Goal: Task Accomplishment & Management: Manage account settings

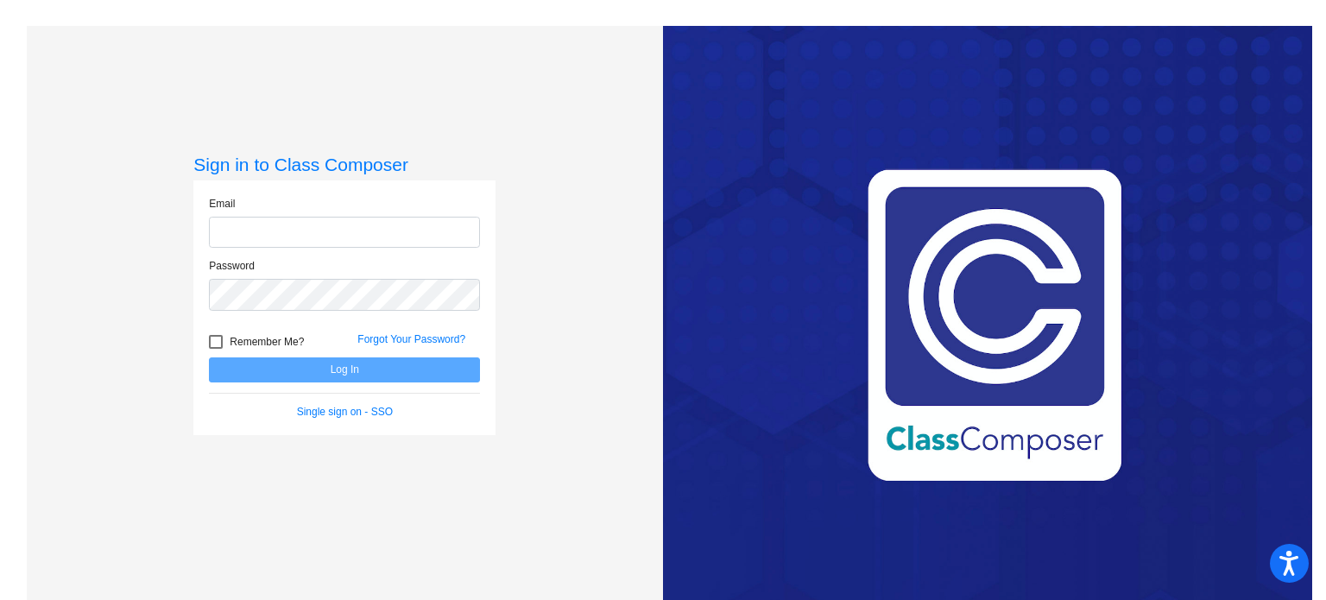
type input "[EMAIL_ADDRESS][DOMAIN_NAME]"
click at [335, 370] on button "Log In" at bounding box center [344, 369] width 271 height 25
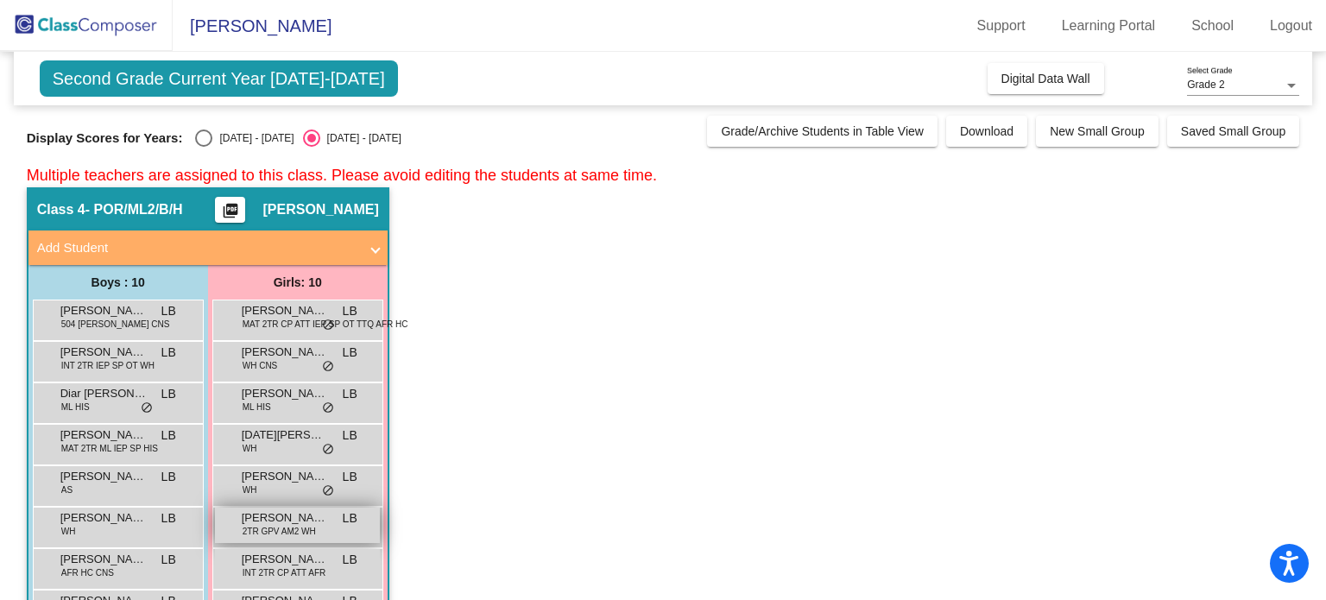
click at [259, 520] on span "[PERSON_NAME]" at bounding box center [285, 517] width 86 height 17
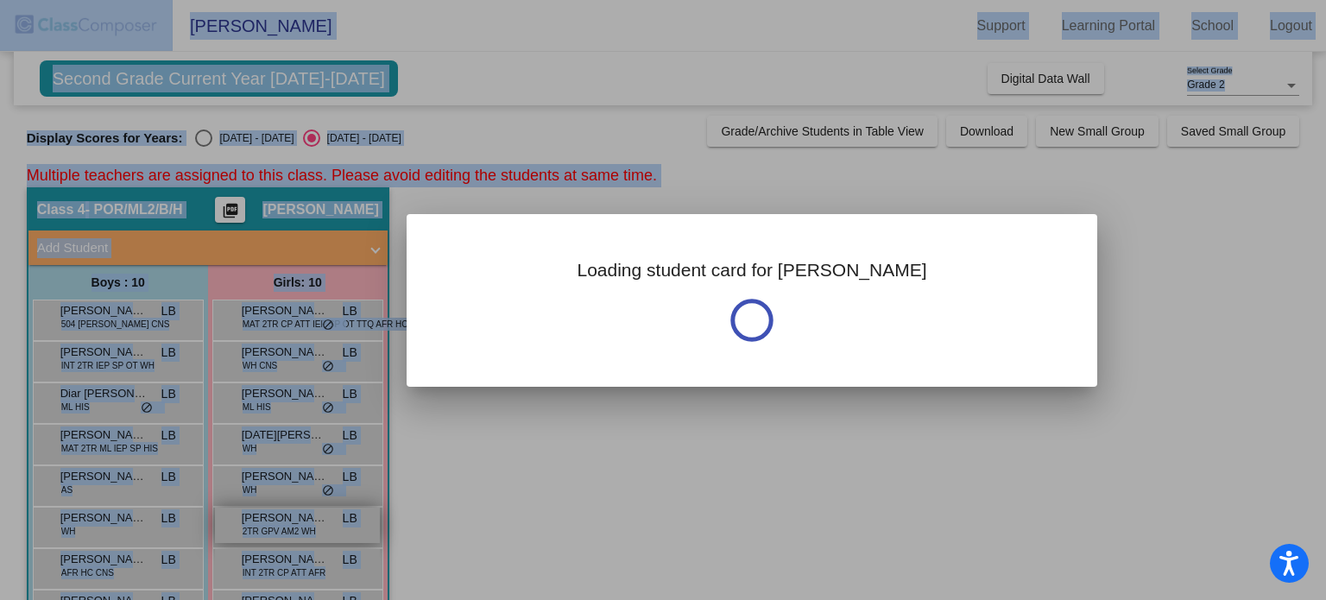
click at [259, 520] on div at bounding box center [663, 300] width 1326 height 600
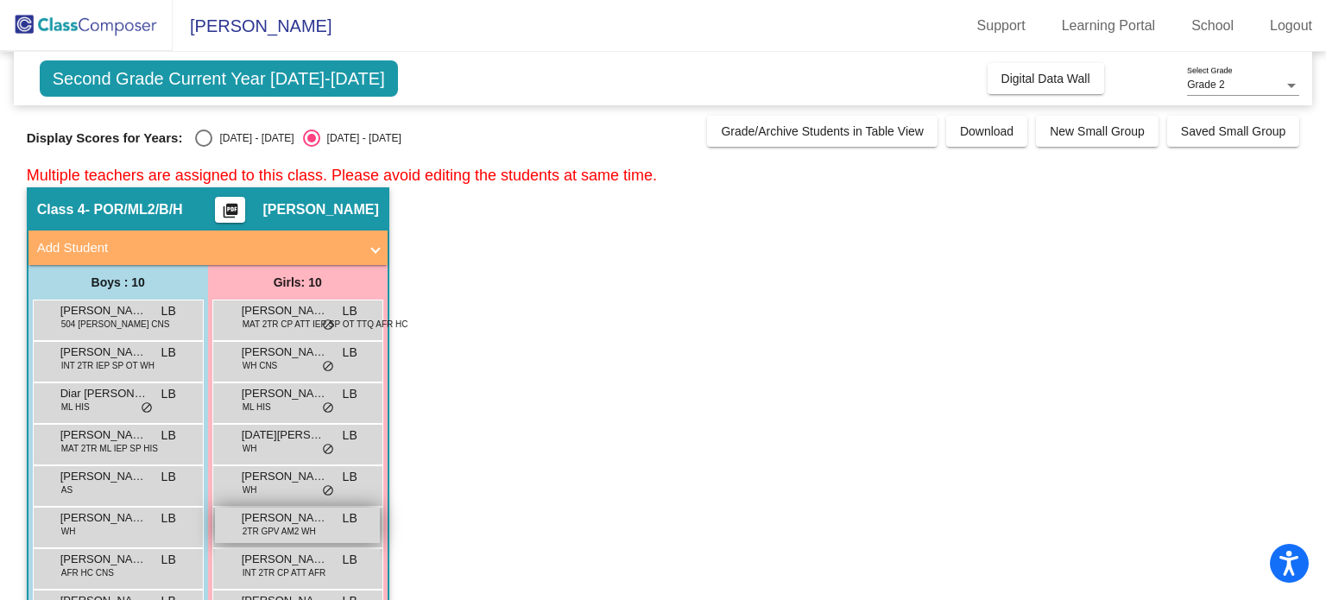
click at [318, 520] on span "[PERSON_NAME]" at bounding box center [285, 517] width 86 height 17
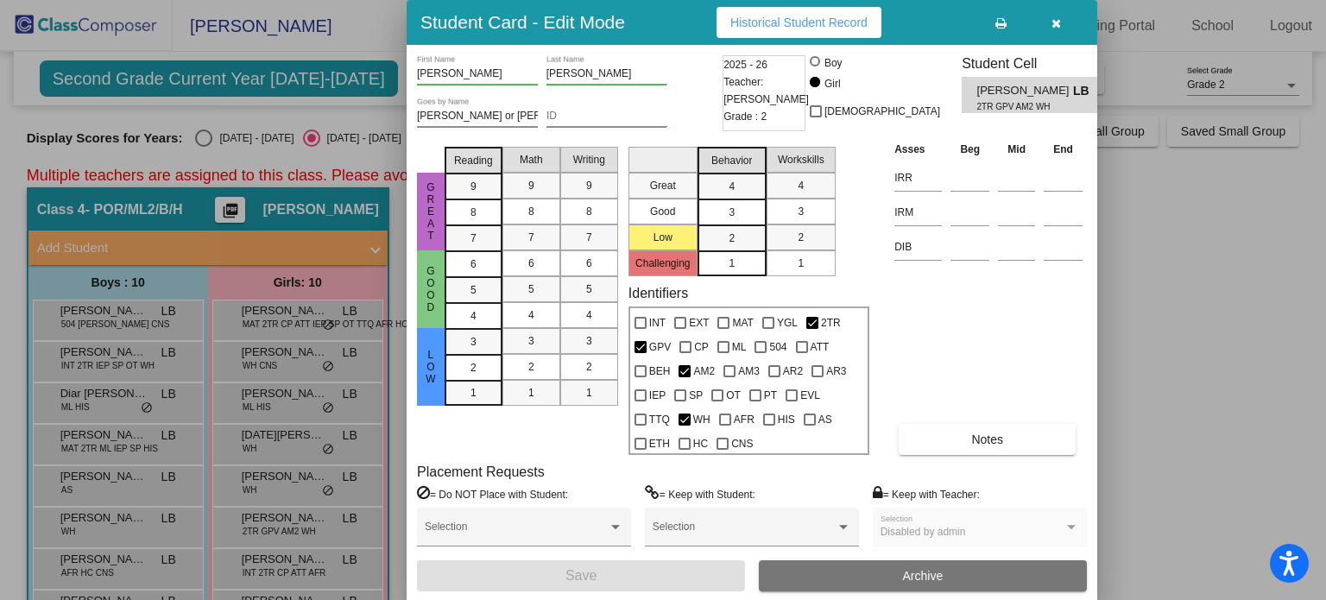
click at [1056, 20] on icon "button" at bounding box center [1055, 23] width 9 height 12
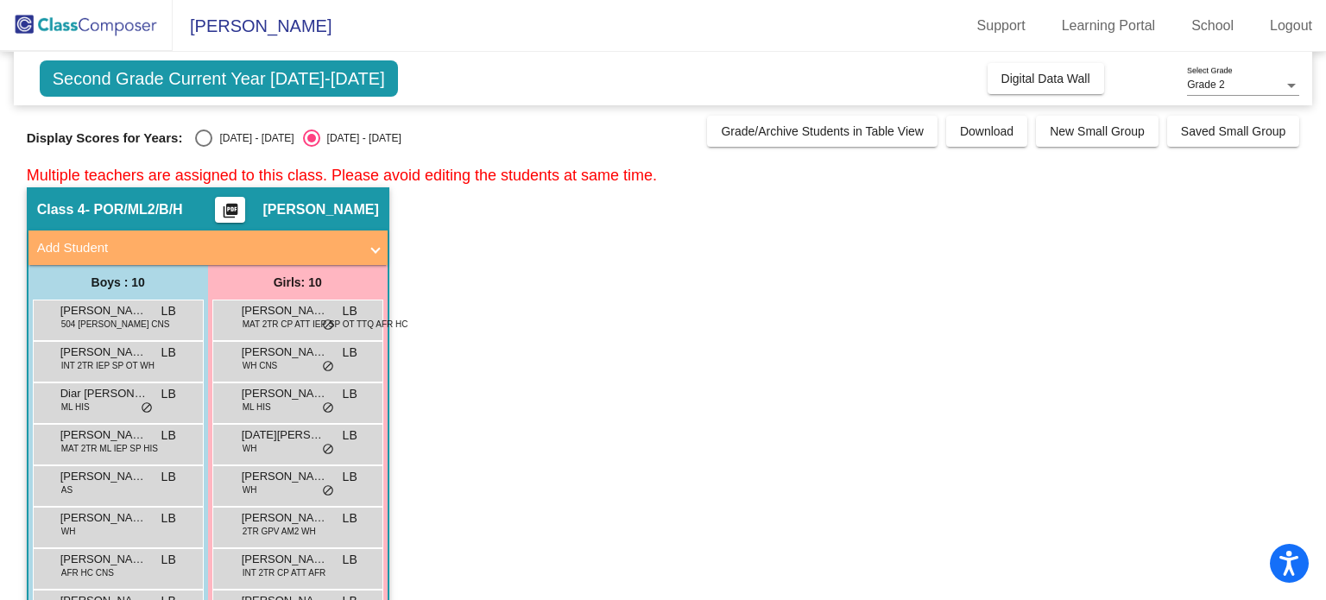
click at [195, 144] on div "Select an option" at bounding box center [203, 137] width 17 height 17
click at [203, 147] on input "[DATE] - [DATE]" at bounding box center [203, 147] width 1 height 1
radio input "true"
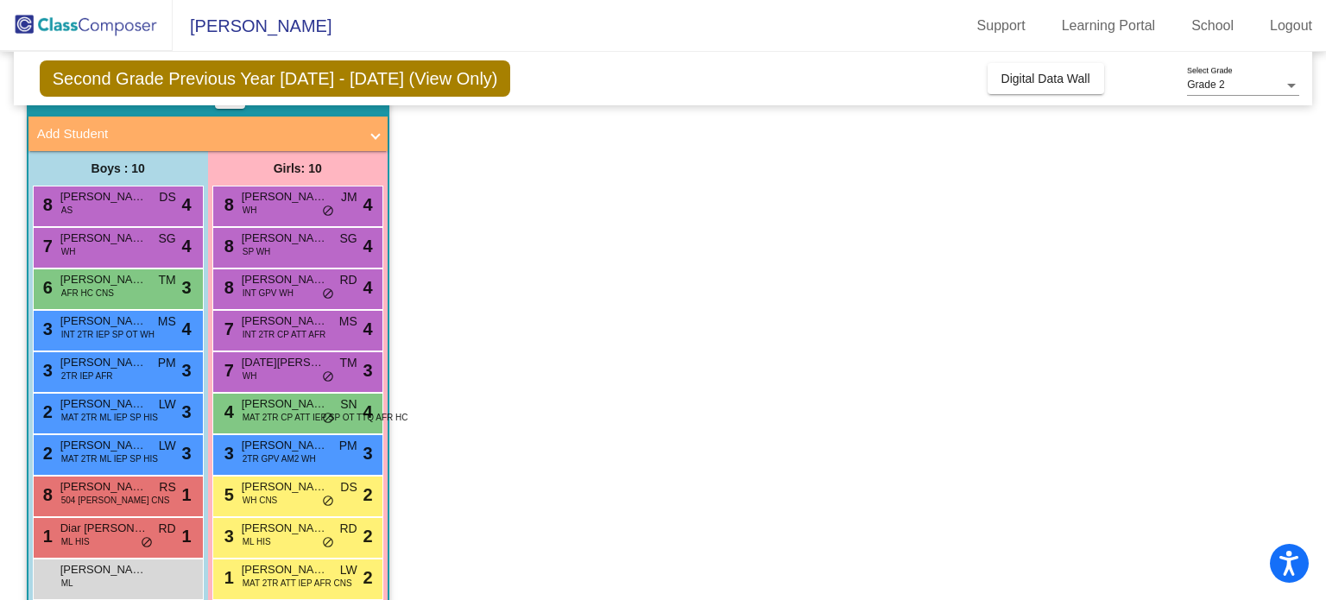
scroll to position [115, 0]
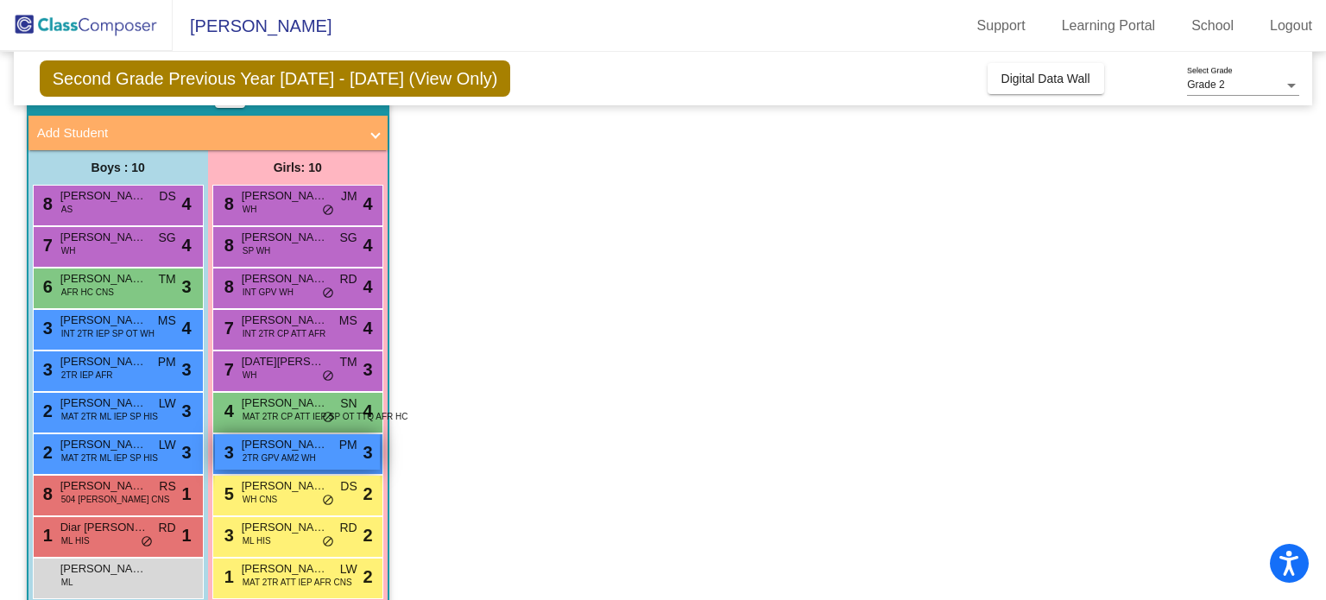
click at [280, 454] on span "2TR GPV AM2 WH" at bounding box center [279, 457] width 73 height 13
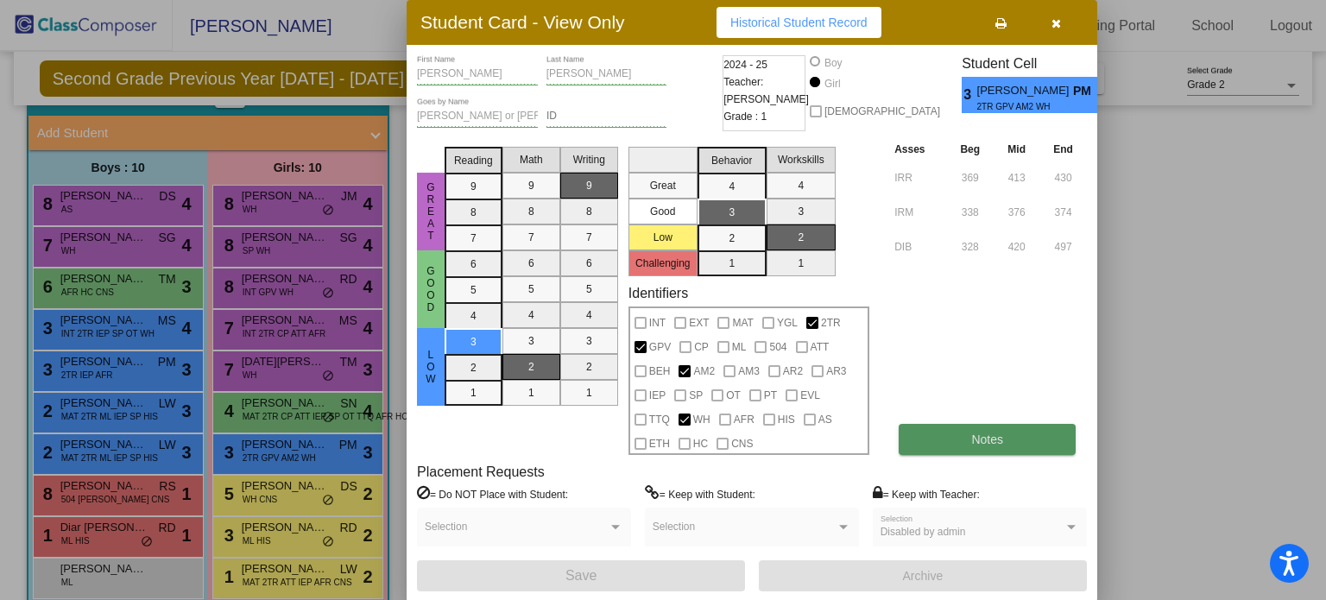
click at [980, 446] on button "Notes" at bounding box center [986, 439] width 177 height 31
